Goal: Task Accomplishment & Management: Manage account settings

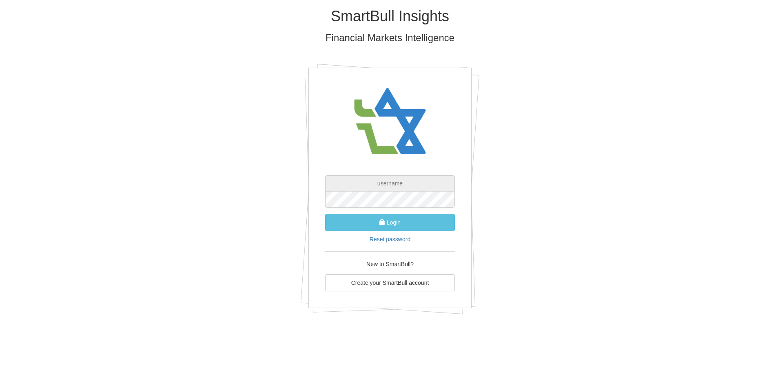
click at [382, 178] on input "text" at bounding box center [390, 183] width 130 height 16
click at [381, 184] on input "text" at bounding box center [390, 183] width 130 height 16
type input "ד"
type input "sagit"
click at [46, 329] on html "SmartBull Insights Financial Markets Intelligence sagit Login Reset password Ne…" at bounding box center [390, 164] width 780 height 329
